Goal: Task Accomplishment & Management: Use online tool/utility

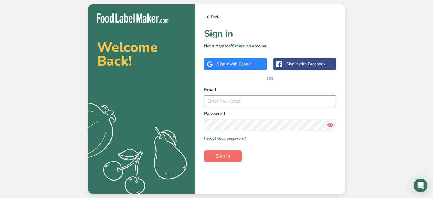
type input "[EMAIL_ADDRESS][DOMAIN_NAME]"
click at [217, 154] on span "Sign in" at bounding box center [223, 156] width 14 height 7
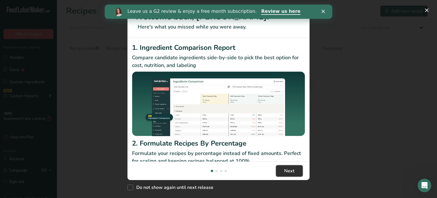
click at [285, 173] on span "Next" at bounding box center [289, 170] width 10 height 7
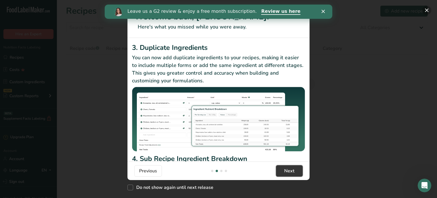
click at [292, 175] on button "Next" at bounding box center [289, 170] width 27 height 11
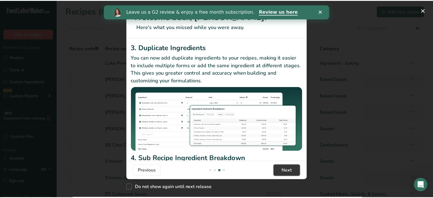
scroll to position [0, 364]
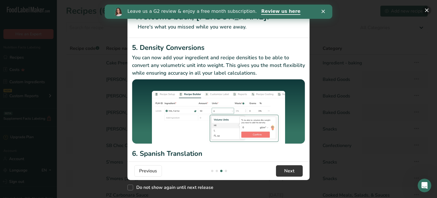
click at [427, 9] on button "New Features" at bounding box center [426, 10] width 9 height 9
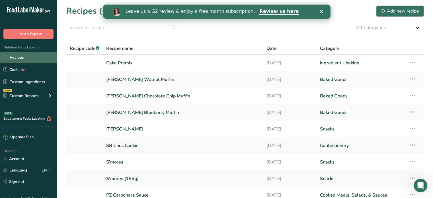
click at [29, 60] on link "Recipes" at bounding box center [28, 57] width 57 height 11
click at [163, 79] on link "[PERSON_NAME] Walnut Muffin" at bounding box center [182, 79] width 153 height 12
